Goal: Task Accomplishment & Management: Use online tool/utility

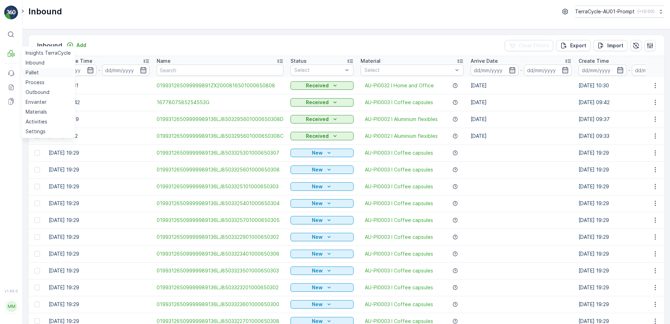
click at [35, 71] on p "Pallet" at bounding box center [32, 72] width 13 height 7
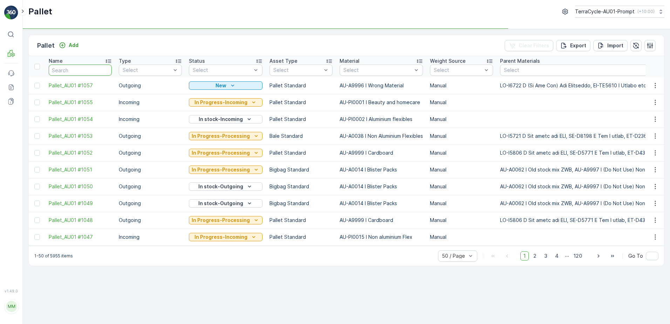
click at [54, 70] on input "text" at bounding box center [80, 69] width 63 height 11
type input "1033"
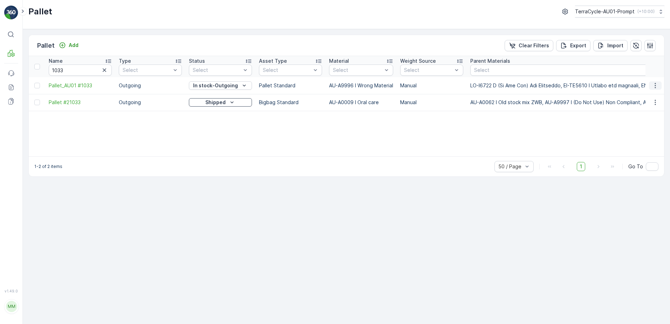
click at [655, 86] on icon "button" at bounding box center [655, 85] width 7 height 7
click at [632, 138] on span "Print QR" at bounding box center [636, 135] width 19 height 7
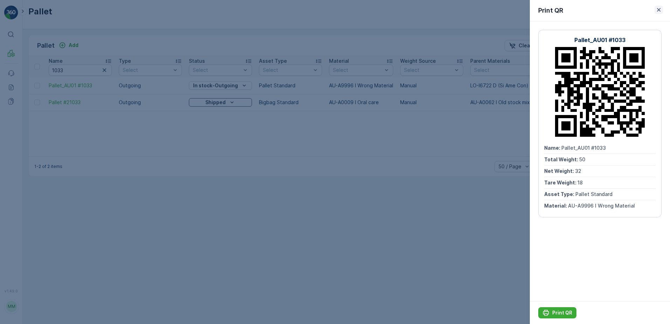
click at [656, 11] on icon "button" at bounding box center [658, 9] width 7 height 7
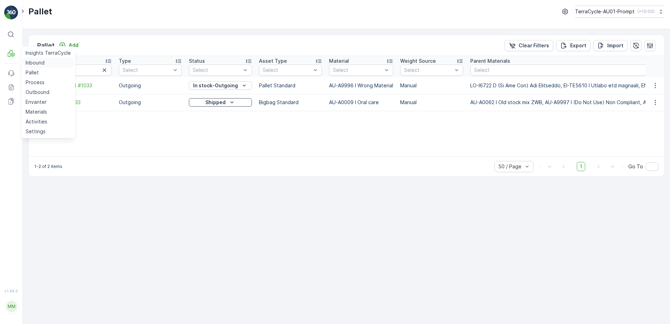
click at [33, 62] on p "Inbound" at bounding box center [35, 62] width 19 height 7
